Goal: Transaction & Acquisition: Purchase product/service

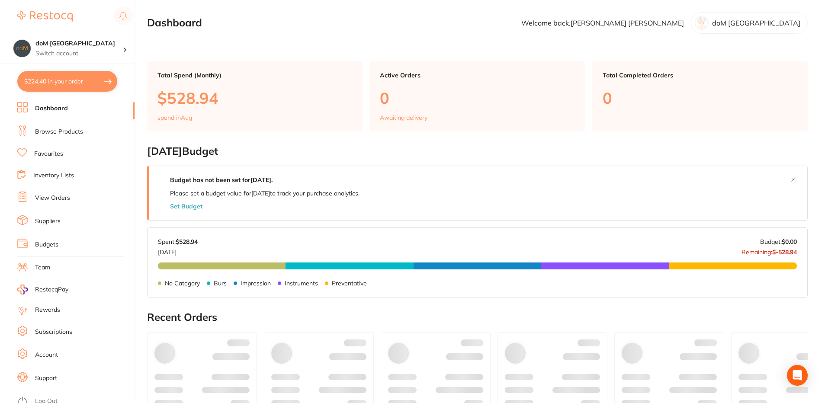
click at [77, 79] on button "$224.40 in your order" at bounding box center [67, 81] width 100 height 21
checkbox input "true"
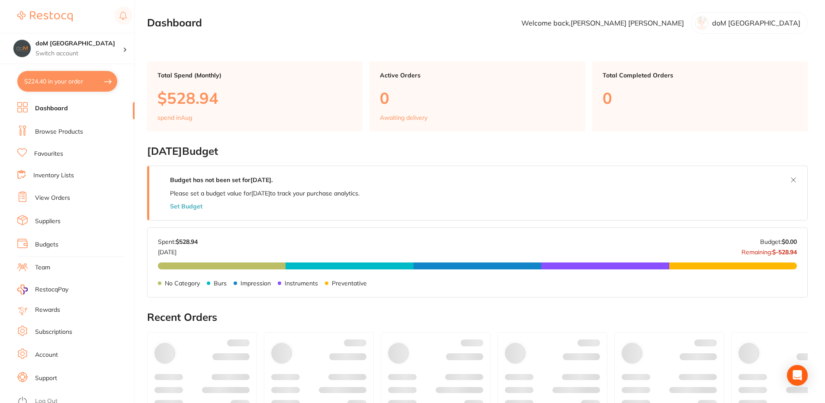
checkbox input "true"
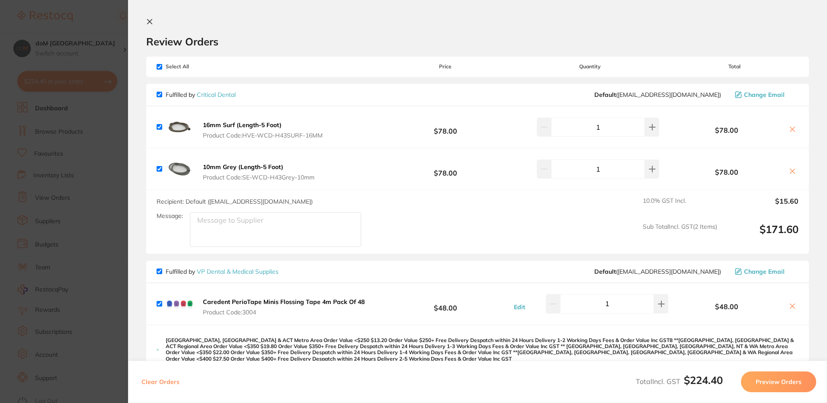
click at [151, 20] on icon at bounding box center [150, 21] width 5 height 5
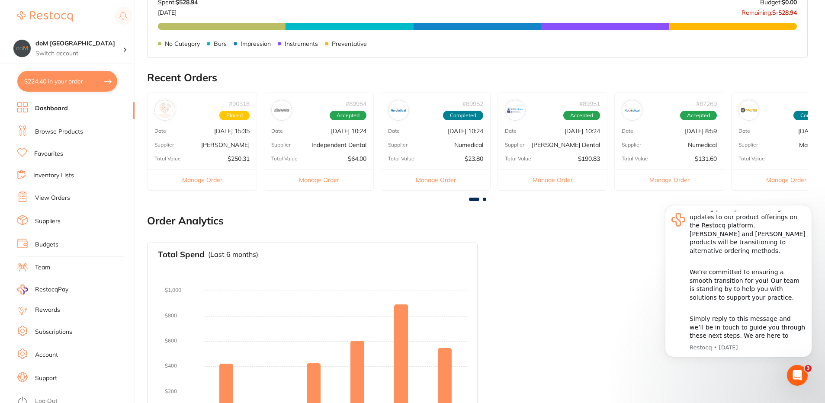
scroll to position [456, 0]
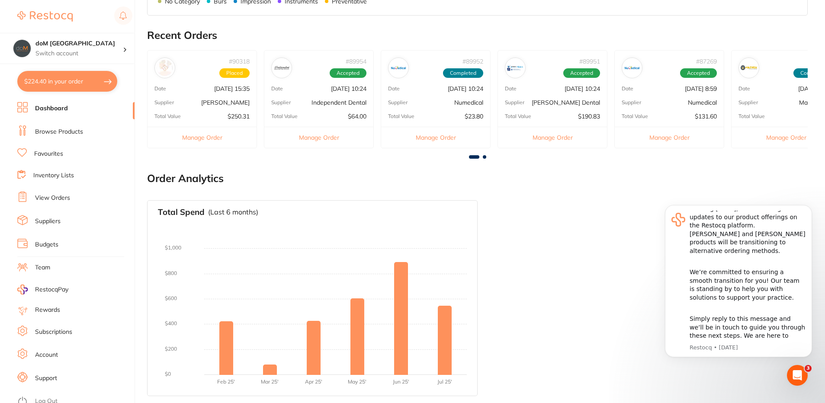
click at [218, 95] on div "# 90318 Placed Date [DATE] 15:35 Supplier [PERSON_NAME] Total Value $250.31 Man…" at bounding box center [202, 99] width 110 height 98
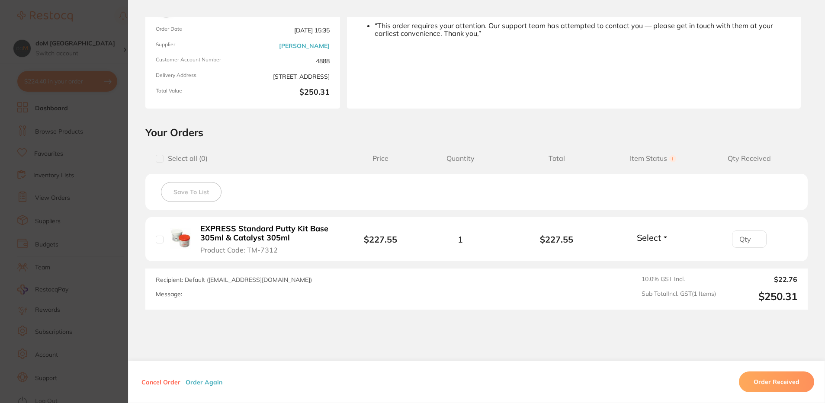
scroll to position [0, 0]
